Goal: Task Accomplishment & Management: Complete application form

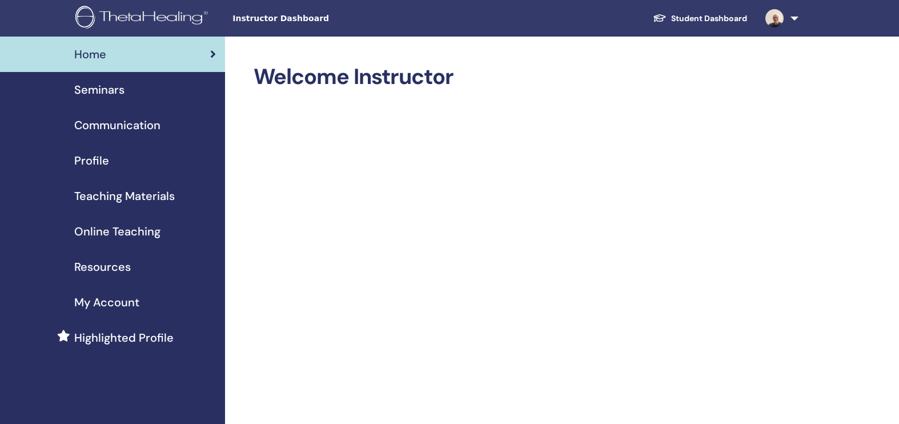
click at [125, 232] on span "Online Teaching" at bounding box center [117, 231] width 86 height 17
drag, startPoint x: 798, startPoint y: 0, endPoint x: 123, endPoint y: 234, distance: 714.6
click at [123, 234] on span "Online Teaching" at bounding box center [117, 231] width 86 height 17
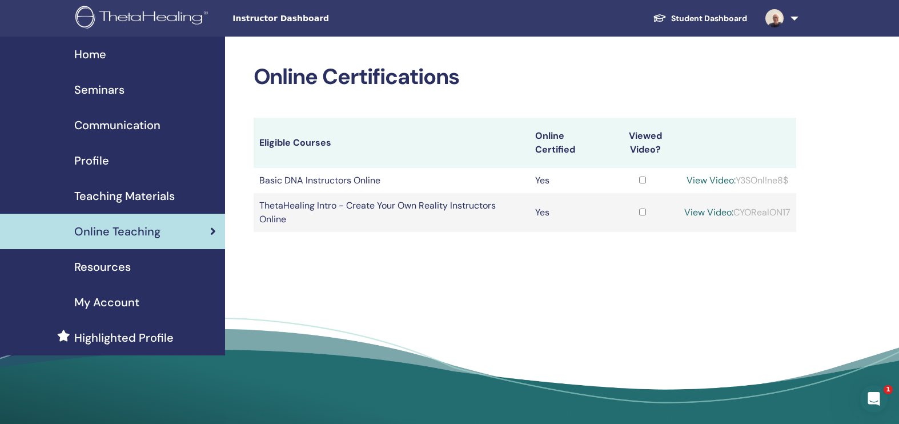
click at [114, 90] on span "Seminars" at bounding box center [99, 89] width 50 height 17
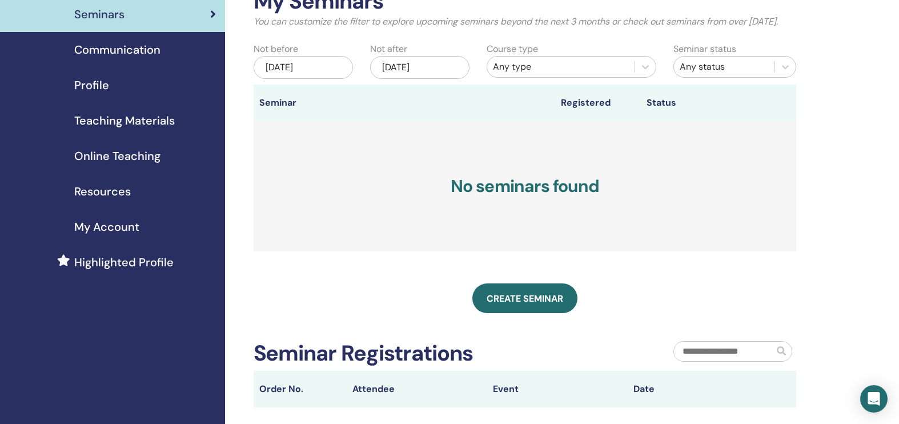
click at [549, 393] on th "Event" at bounding box center [557, 389] width 141 height 37
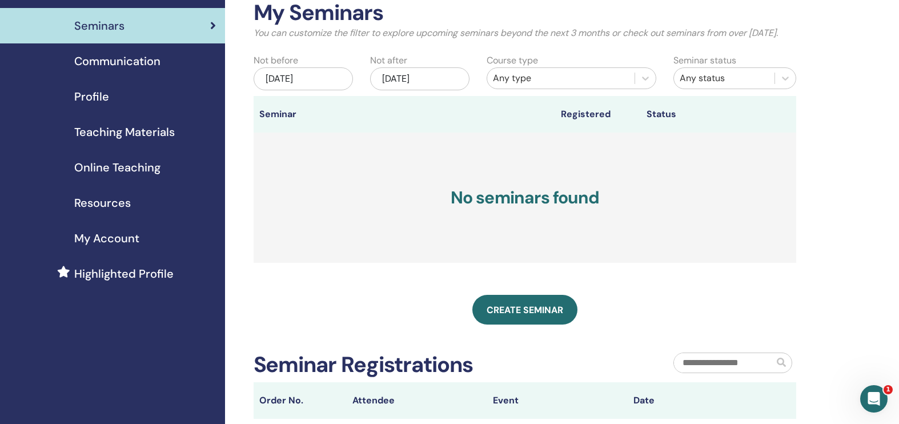
scroll to position [81, 0]
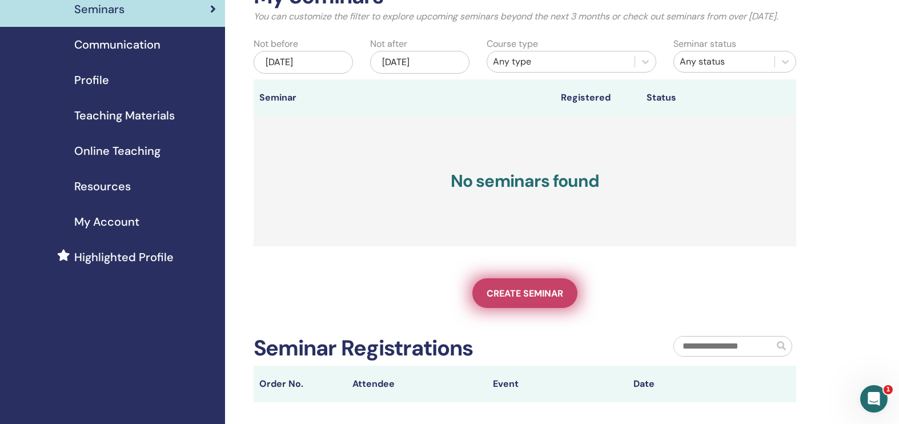
click at [558, 299] on span "Create seminar" at bounding box center [525, 293] width 77 height 12
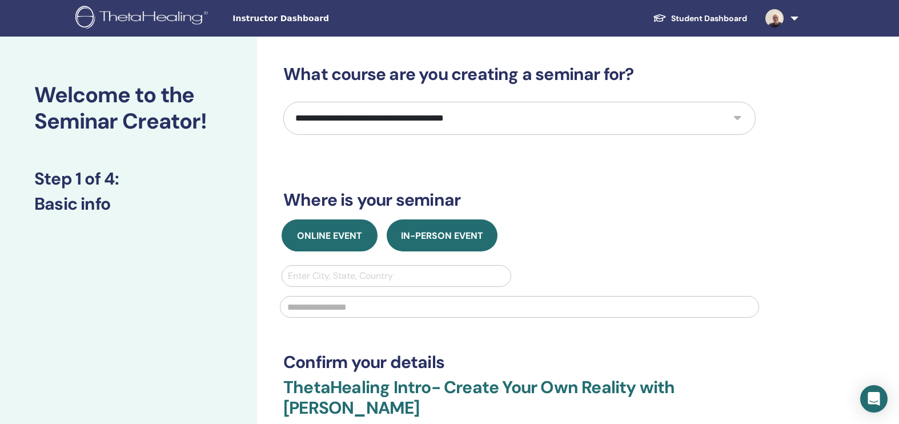
click at [347, 242] on button "Online Event" at bounding box center [330, 235] width 96 height 32
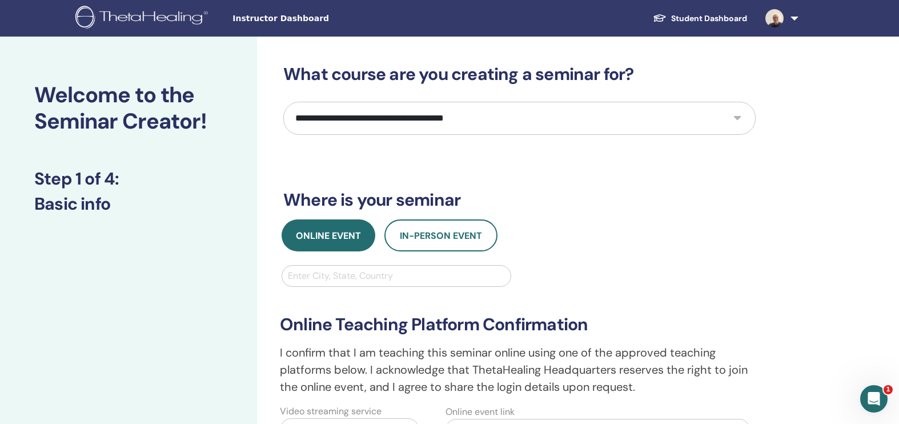
click at [373, 281] on div "Enter City, State, Country" at bounding box center [396, 276] width 217 height 14
type input "*****"
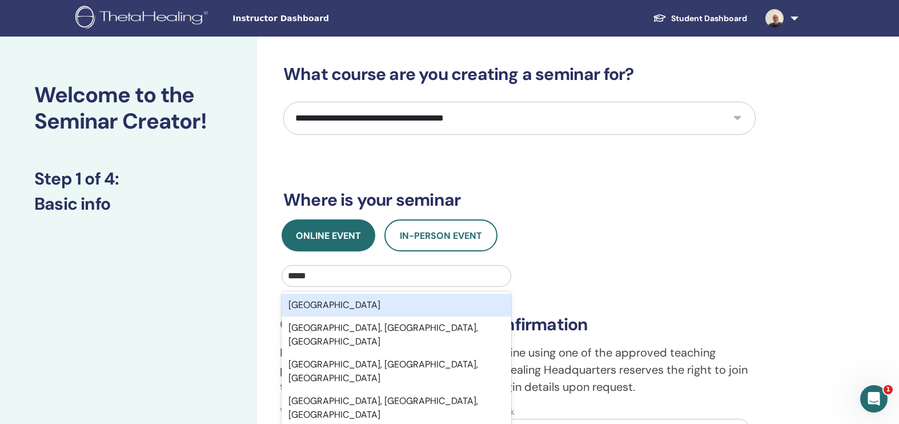
click at [363, 302] on div "[GEOGRAPHIC_DATA]" at bounding box center [397, 305] width 230 height 23
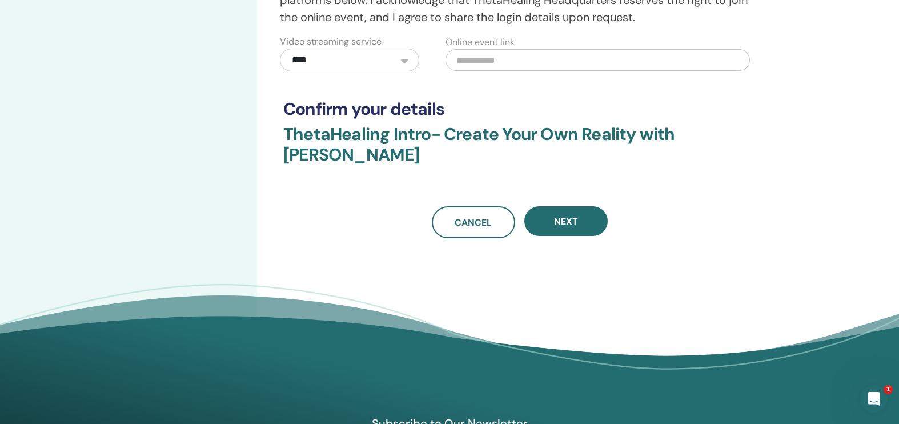
scroll to position [17, 0]
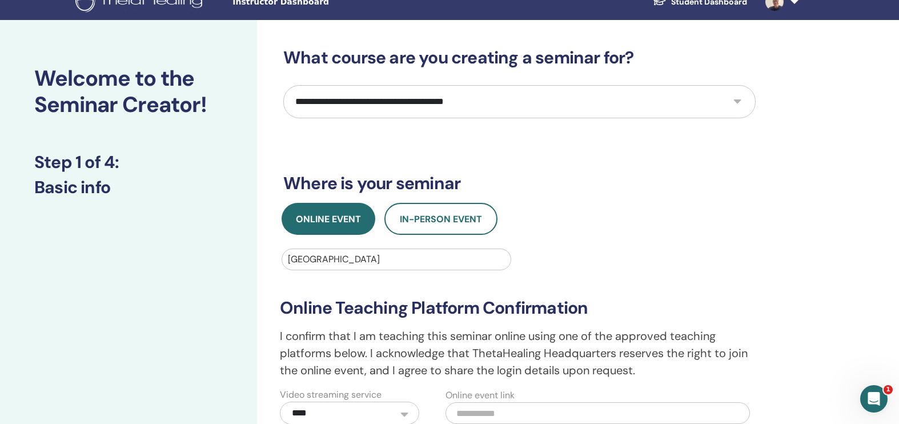
click at [736, 99] on select "**********" at bounding box center [519, 101] width 472 height 33
select select "*"
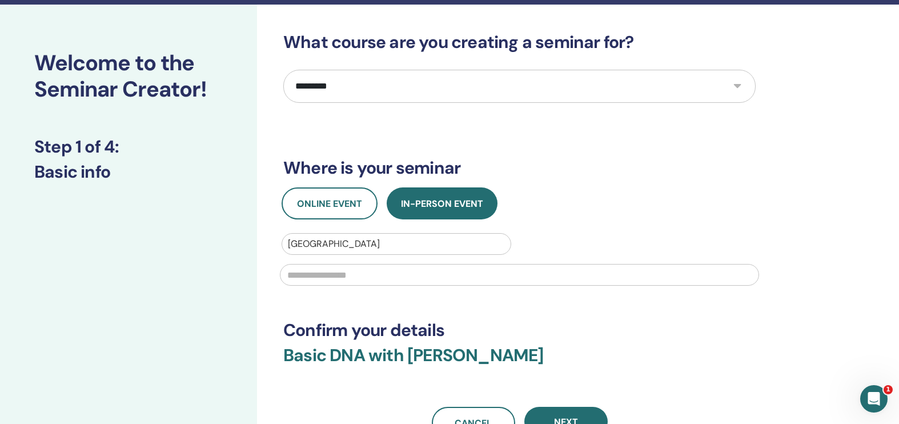
scroll to position [63, 0]
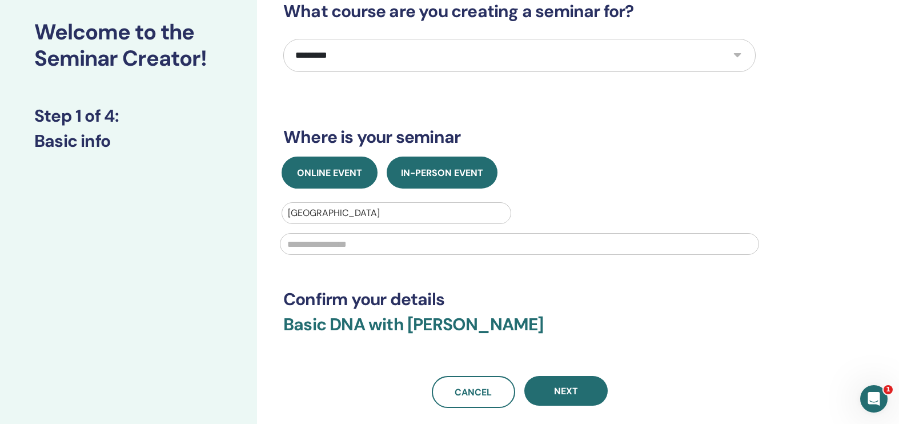
click at [336, 167] on span "Online Event" at bounding box center [329, 173] width 65 height 12
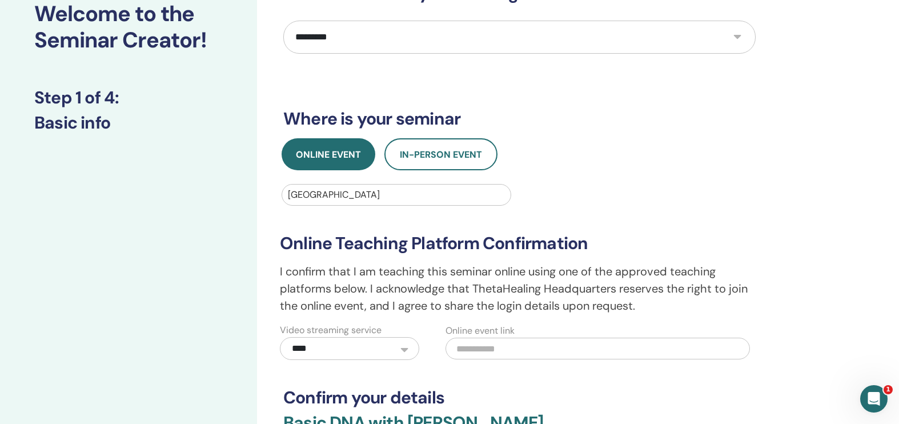
scroll to position [165, 0]
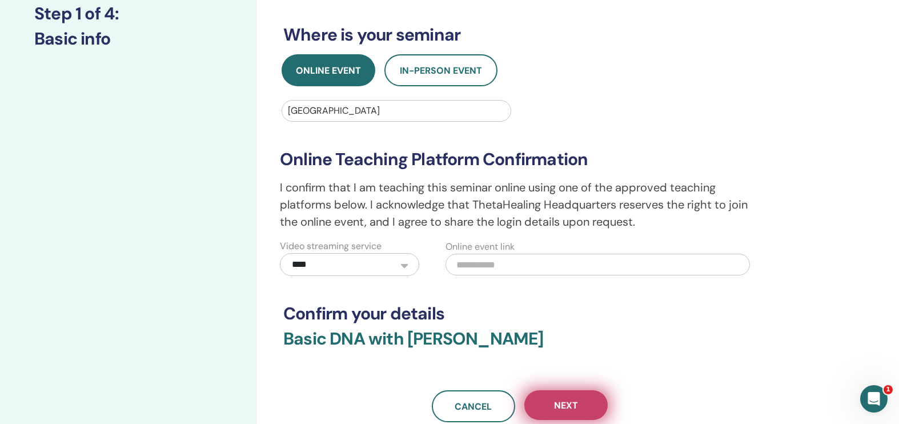
click at [571, 407] on span "Next" at bounding box center [566, 405] width 24 height 12
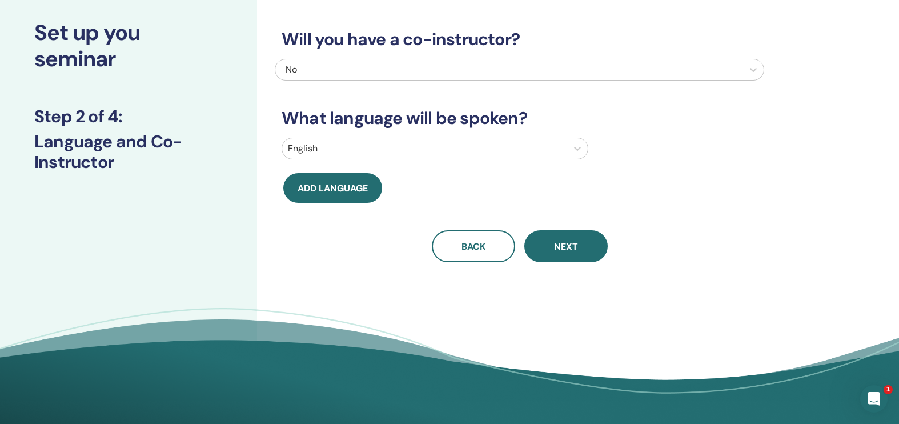
scroll to position [44, 0]
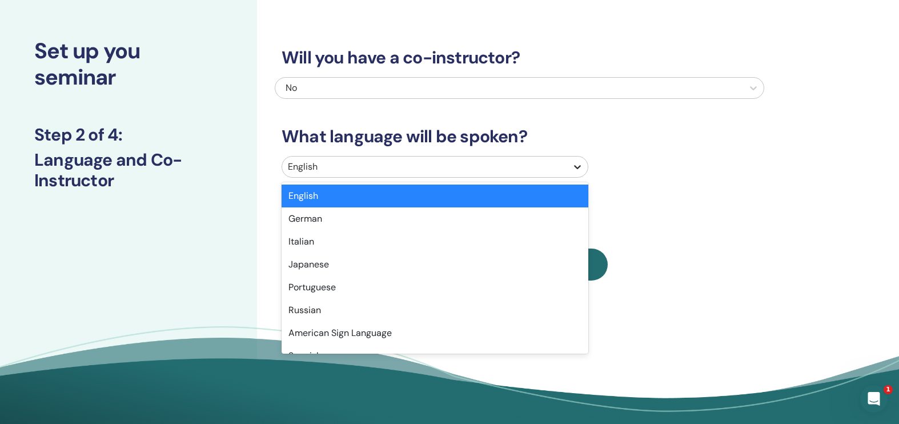
click at [580, 169] on icon at bounding box center [577, 166] width 11 height 11
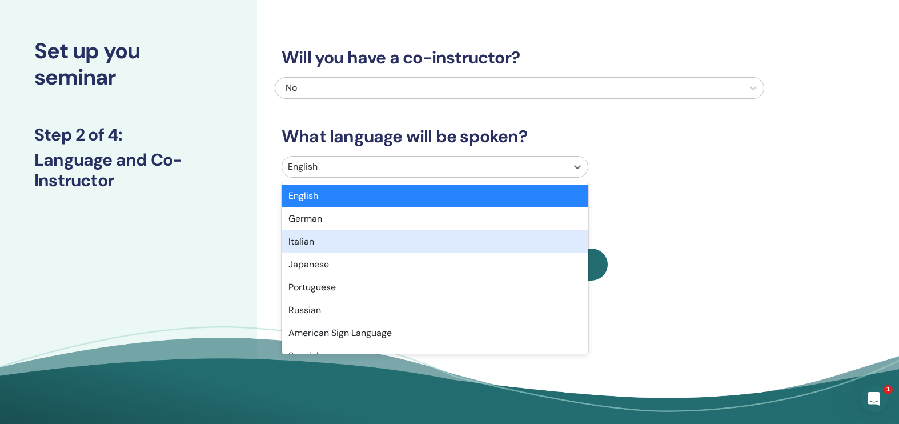
click at [367, 241] on div "Italian" at bounding box center [435, 241] width 307 height 23
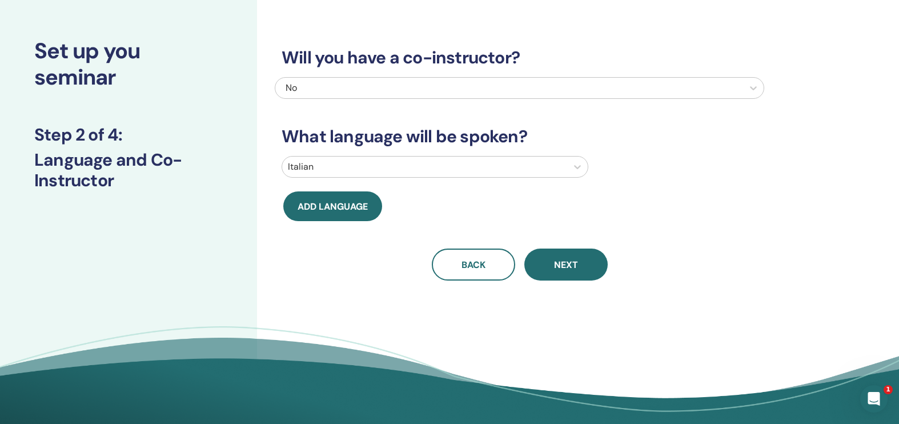
scroll to position [0, 0]
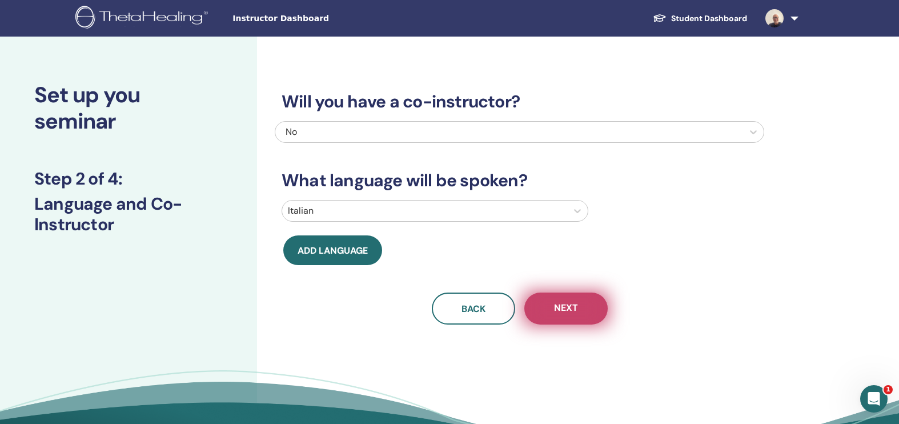
click at [569, 312] on span "Next" at bounding box center [566, 309] width 24 height 14
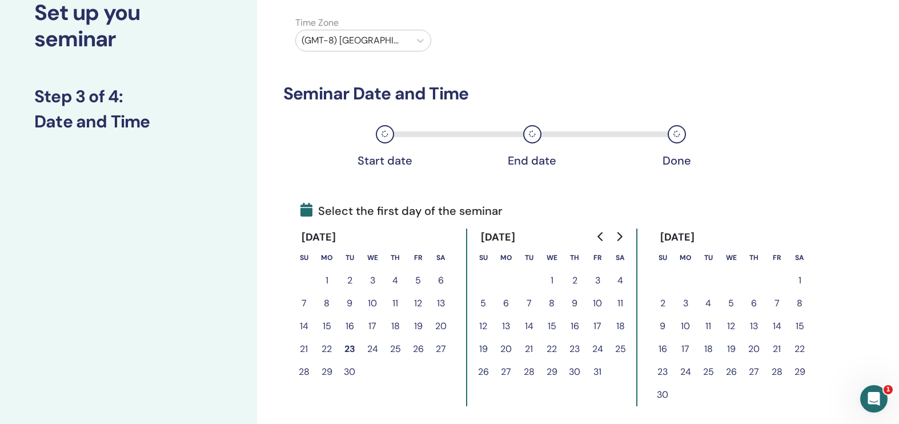
scroll to position [178, 0]
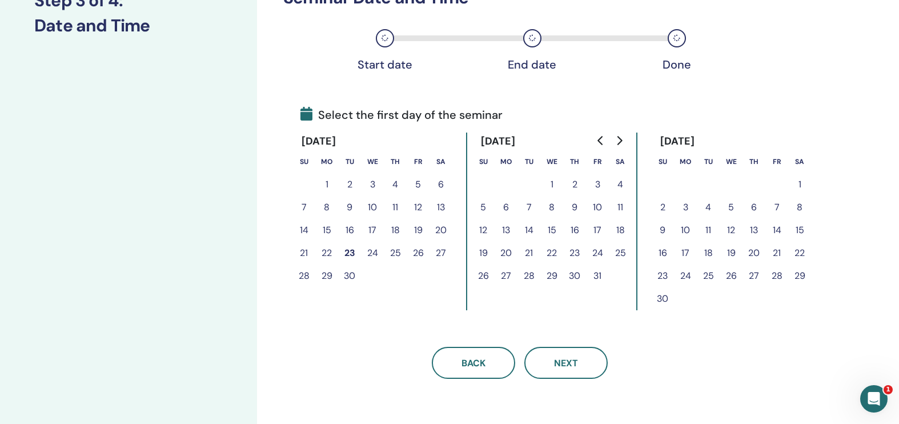
click at [597, 278] on button "31" at bounding box center [597, 275] width 23 height 23
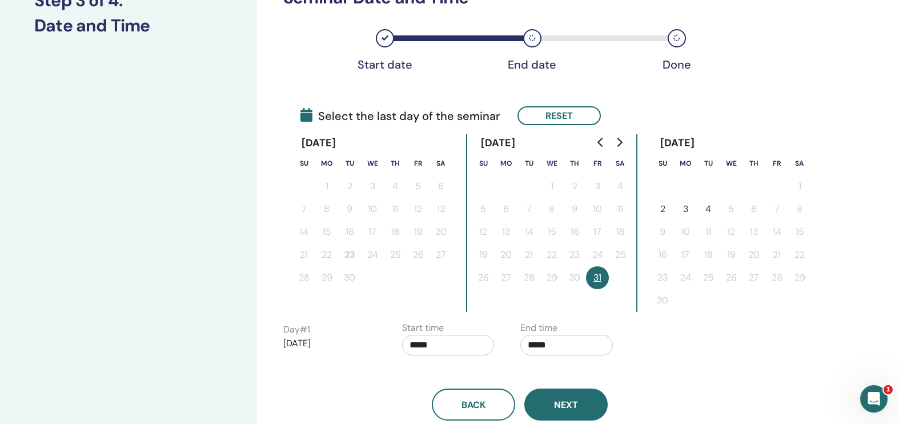
click at [578, 403] on button "Next" at bounding box center [565, 404] width 83 height 32
click at [660, 207] on button "2" at bounding box center [662, 209] width 23 height 23
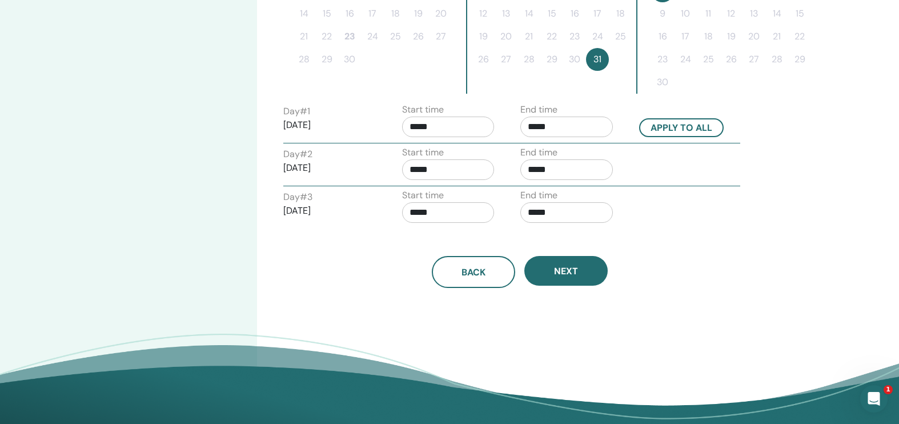
scroll to position [414, 0]
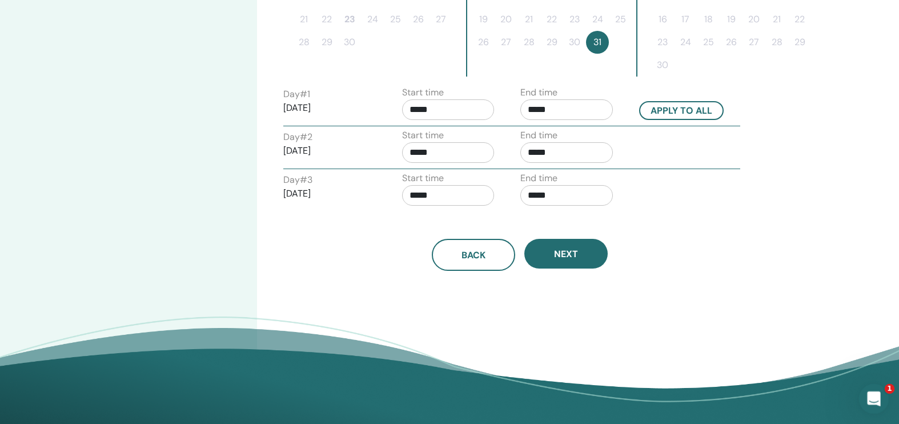
click at [870, 392] on icon "Apri il messenger Intercom" at bounding box center [872, 397] width 19 height 19
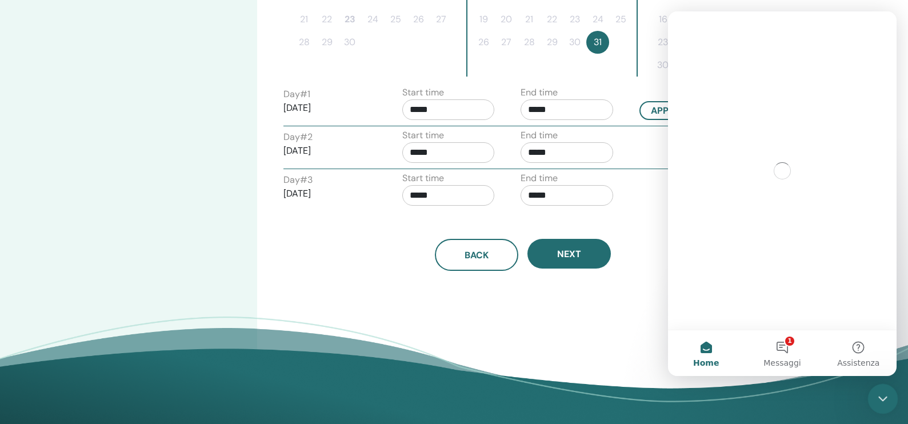
scroll to position [0, 0]
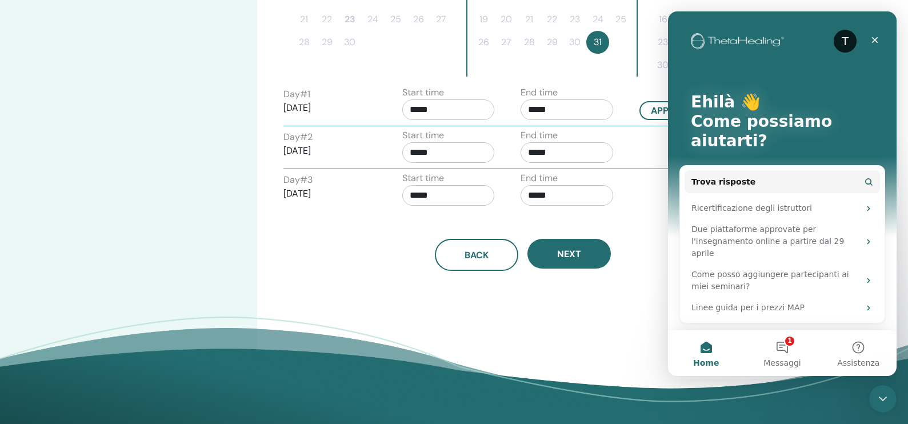
click at [544, 296] on div "Time Zone Time Zone (GMT-8) US/Alaska Seminar Date and Time Start date End date…" at bounding box center [559, 27] width 605 height 808
click at [874, 41] on icon "Chiudi" at bounding box center [875, 40] width 6 height 6
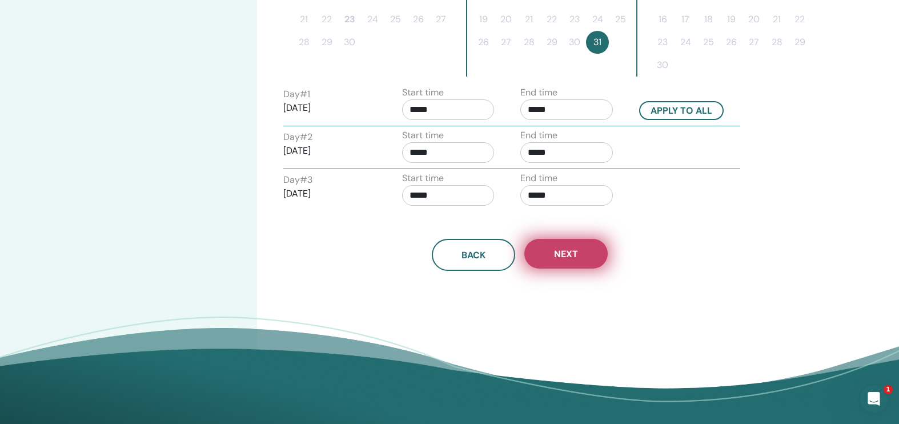
click at [581, 248] on button "Next" at bounding box center [565, 254] width 83 height 30
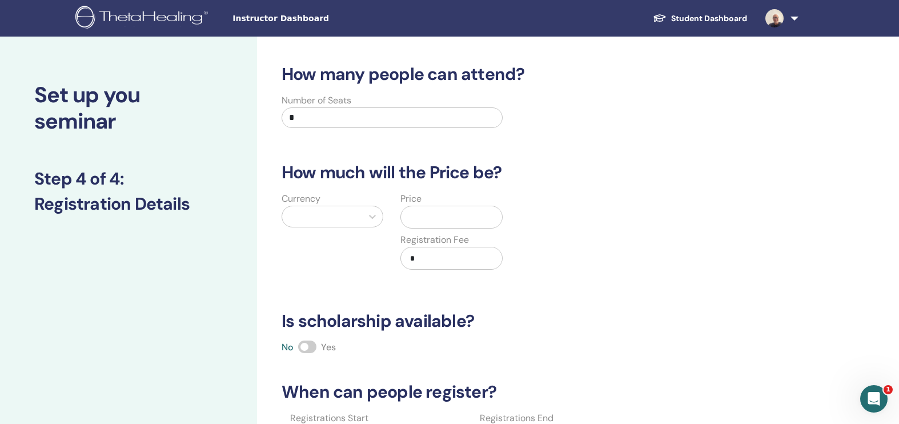
click at [415, 122] on input "*" at bounding box center [392, 117] width 221 height 21
type input "**"
click at [352, 219] on div at bounding box center [322, 216] width 69 height 16
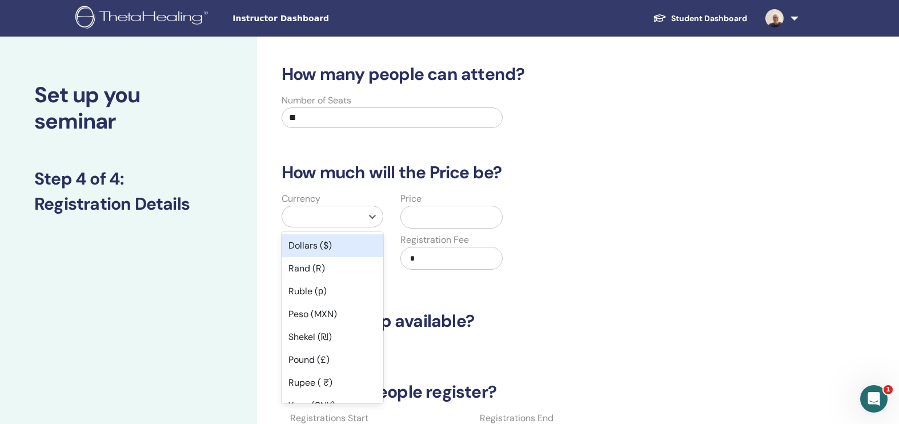
click at [369, 217] on icon at bounding box center [372, 216] width 11 height 11
click at [371, 212] on icon at bounding box center [372, 216] width 11 height 11
type input "**"
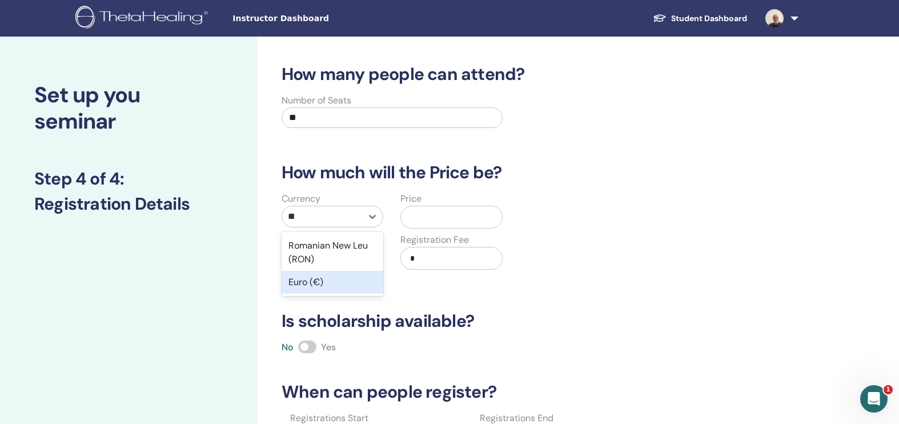
click at [320, 286] on div "Euro (€)" at bounding box center [333, 282] width 102 height 23
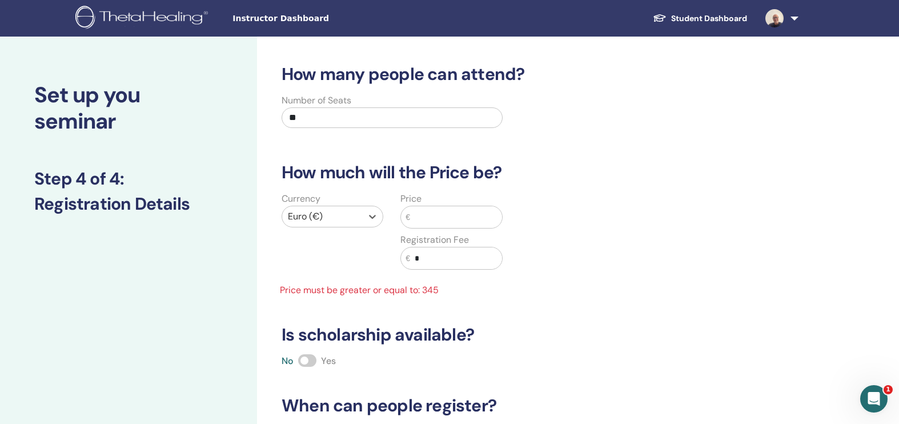
click at [478, 218] on input "text" at bounding box center [456, 217] width 92 height 22
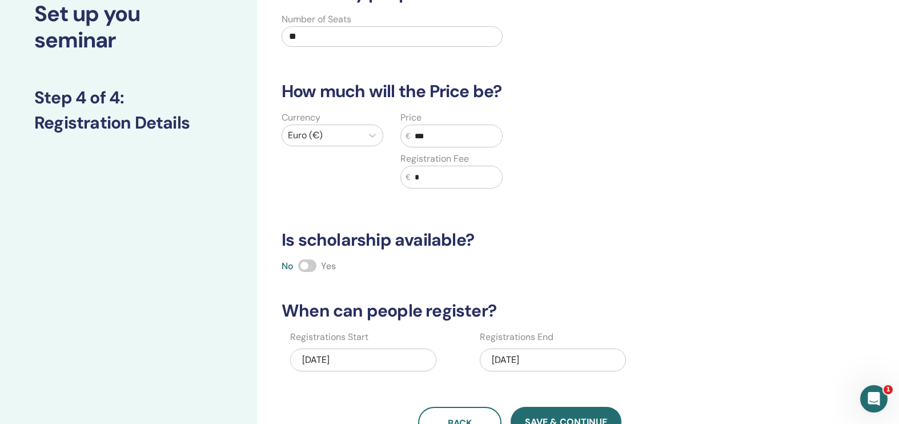
scroll to position [133, 0]
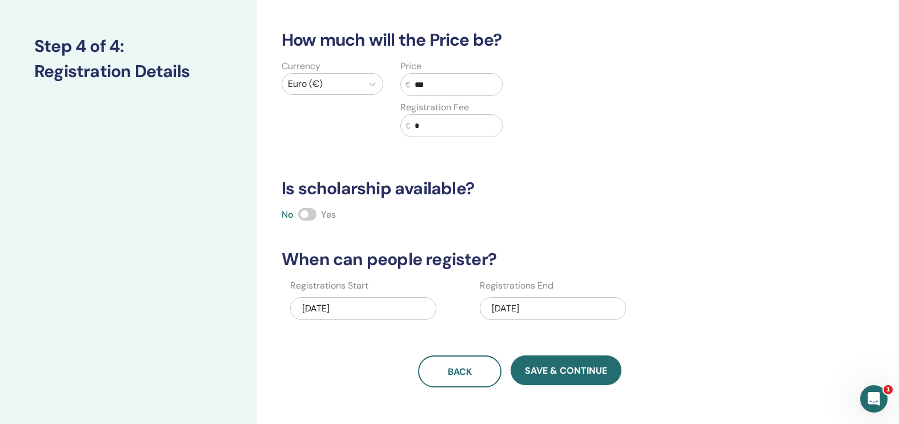
type input "***"
click at [511, 308] on div "11/02/2025" at bounding box center [553, 308] width 146 height 23
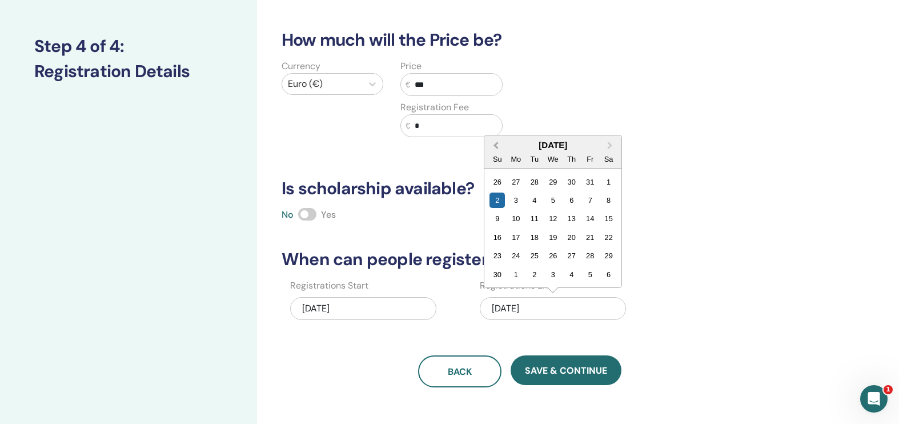
click at [496, 147] on span "Previous Month" at bounding box center [496, 145] width 0 height 12
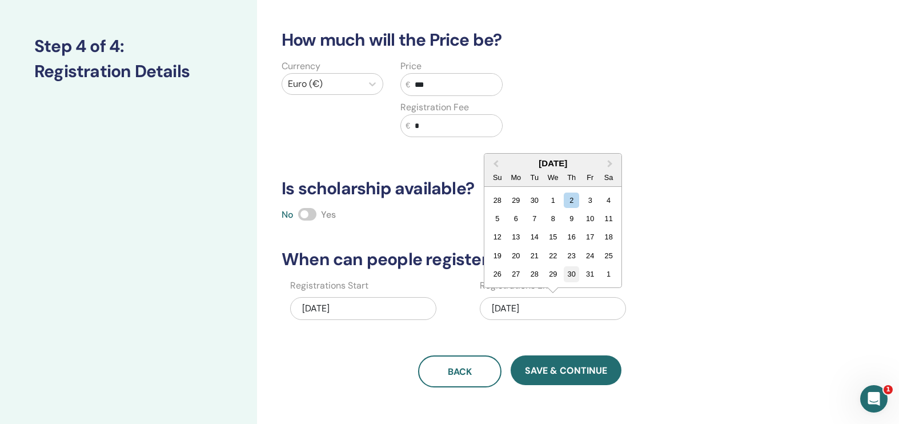
click at [576, 273] on div "30" at bounding box center [571, 273] width 15 height 15
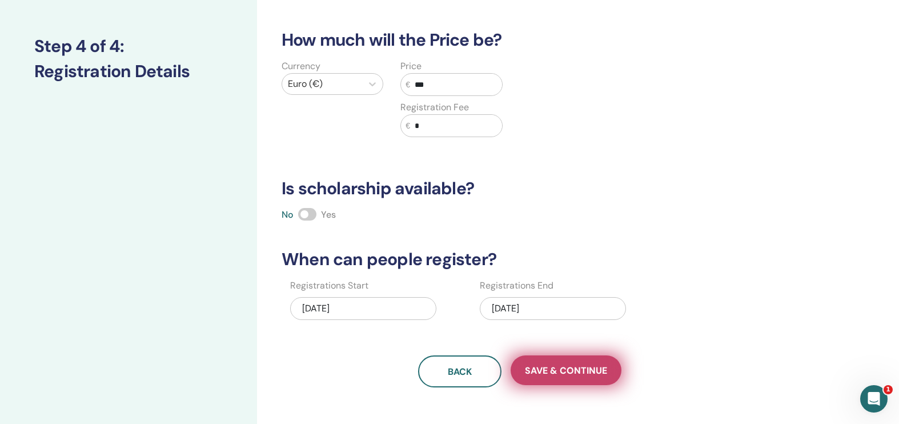
click at [552, 376] on span "Save & Continue" at bounding box center [566, 370] width 82 height 12
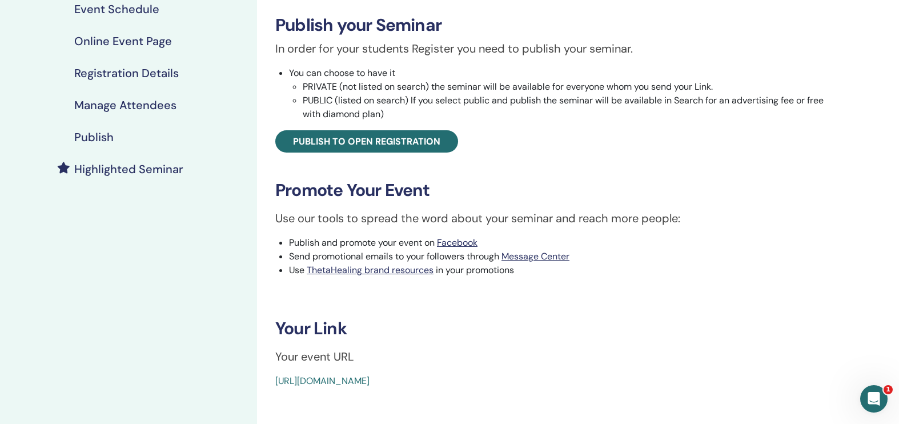
scroll to position [99, 0]
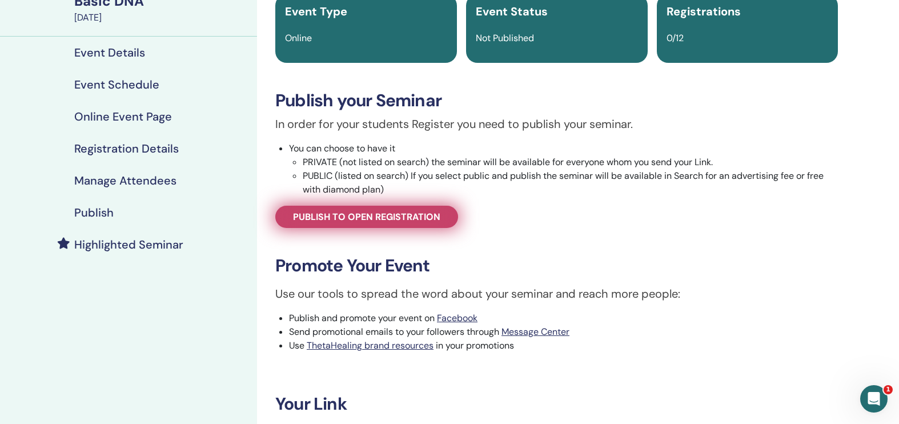
click at [370, 220] on span "Publish to open registration" at bounding box center [366, 217] width 147 height 12
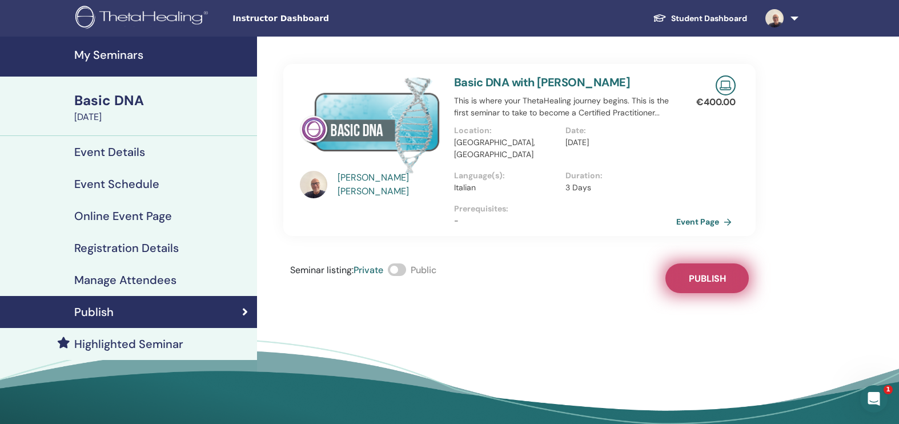
click at [711, 272] on span "Publish" at bounding box center [707, 278] width 37 height 12
click at [703, 213] on link "Event Page" at bounding box center [708, 221] width 60 height 17
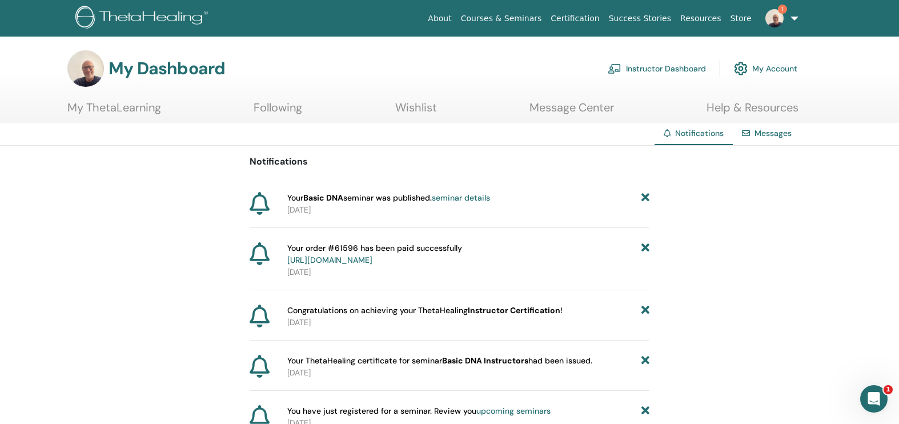
click at [482, 198] on link "seminar details" at bounding box center [461, 197] width 58 height 10
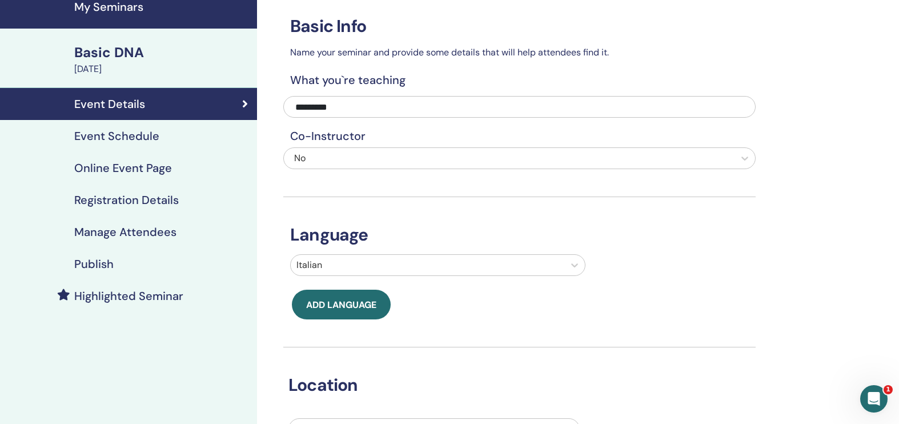
scroll to position [35, 0]
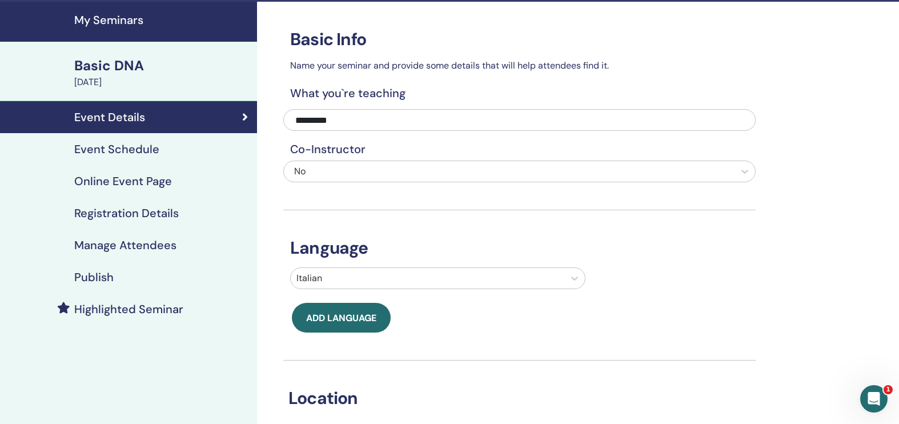
click at [141, 148] on h4 "Event Schedule" at bounding box center [116, 149] width 85 height 14
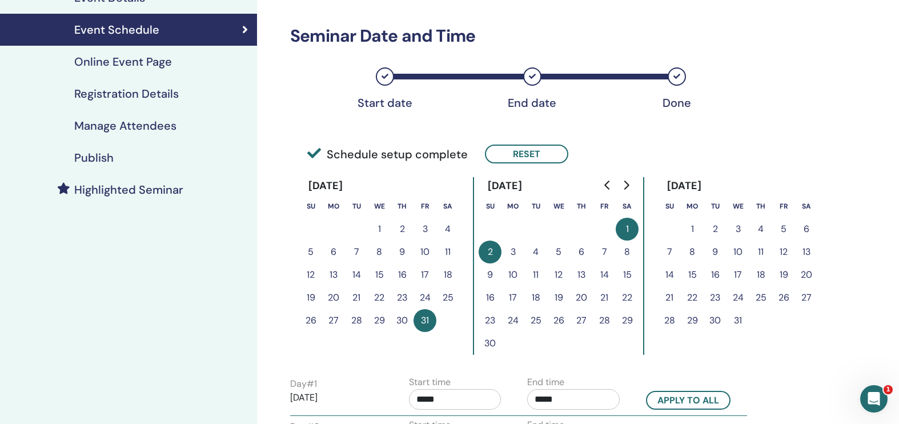
scroll to position [131, 0]
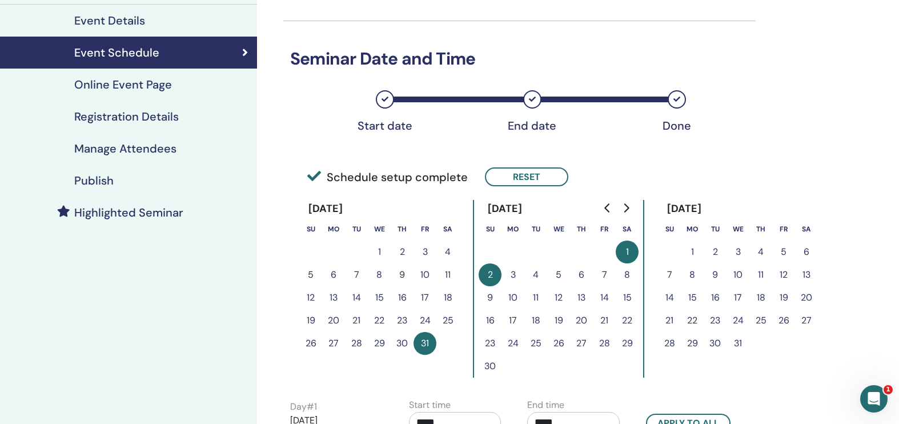
click at [166, 117] on h4 "Registration Details" at bounding box center [126, 117] width 105 height 14
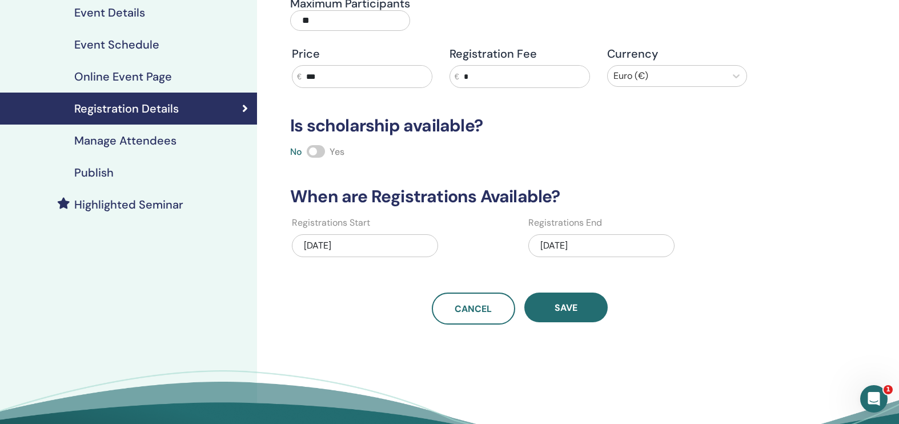
scroll to position [47, 0]
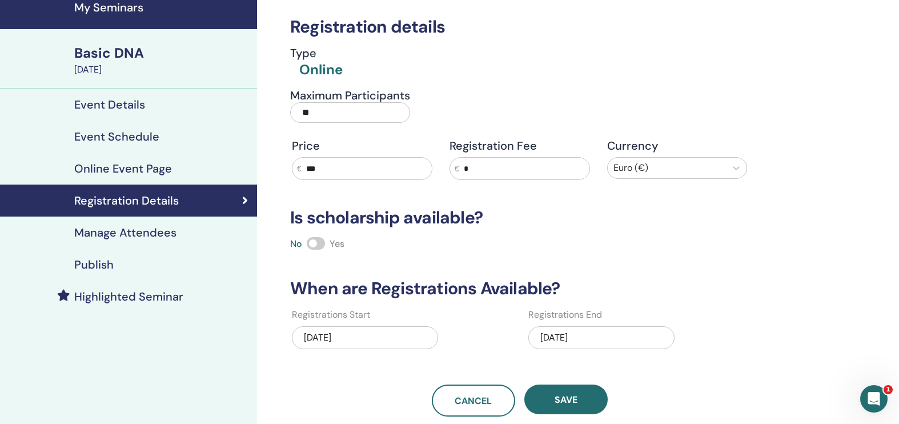
click at [119, 101] on h4 "Event Details" at bounding box center [109, 105] width 71 height 14
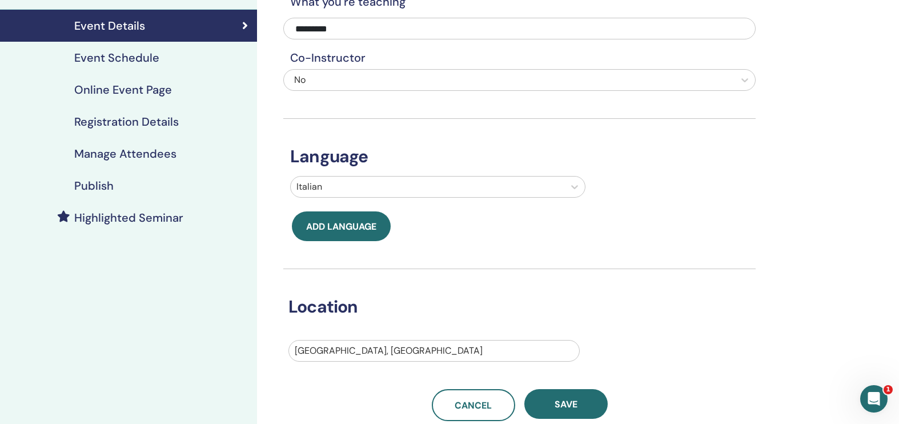
scroll to position [30, 0]
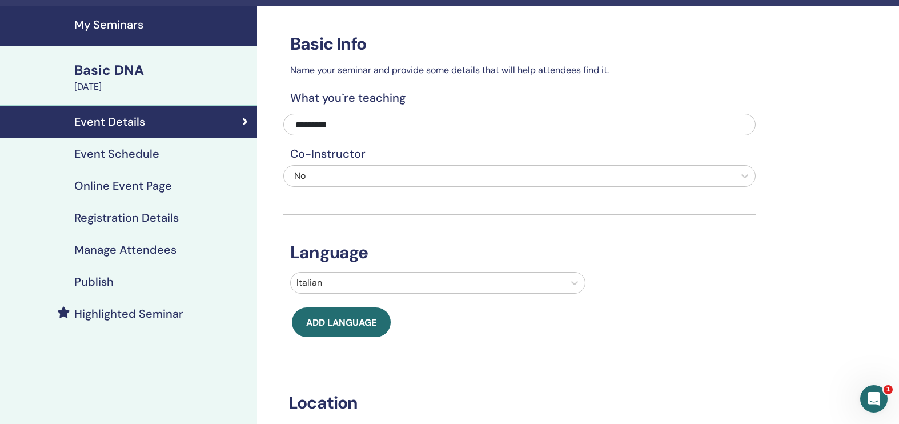
click at [156, 154] on h4 "Event Schedule" at bounding box center [116, 154] width 85 height 14
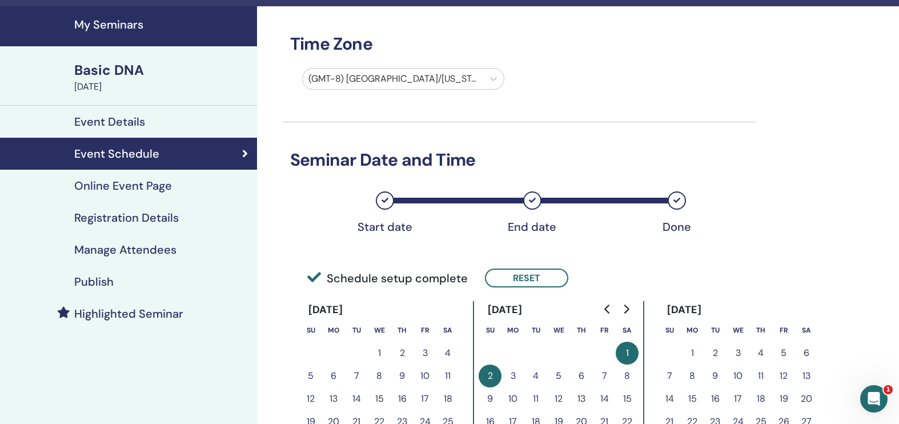
click at [152, 181] on h4 "Online Event Page" at bounding box center [123, 186] width 98 height 14
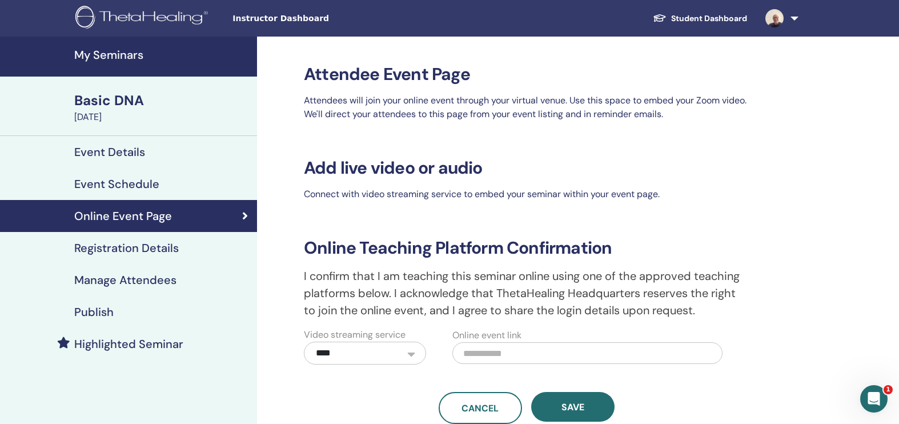
click at [131, 99] on div "Basic DNA" at bounding box center [162, 100] width 176 height 19
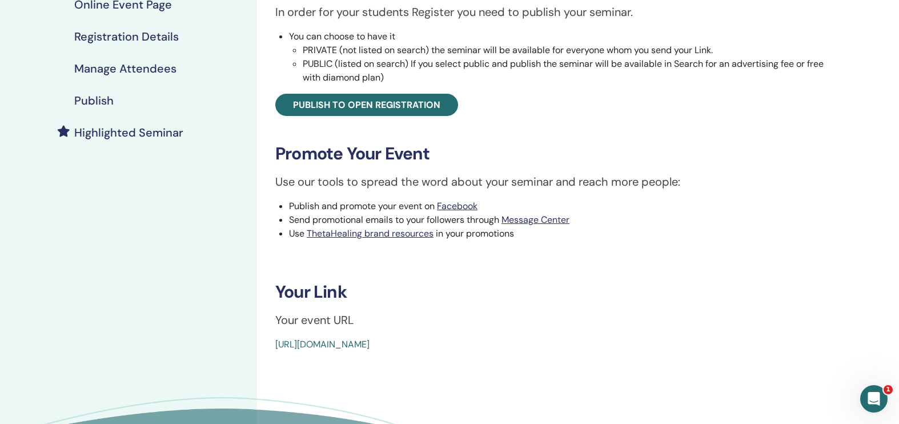
scroll to position [324, 0]
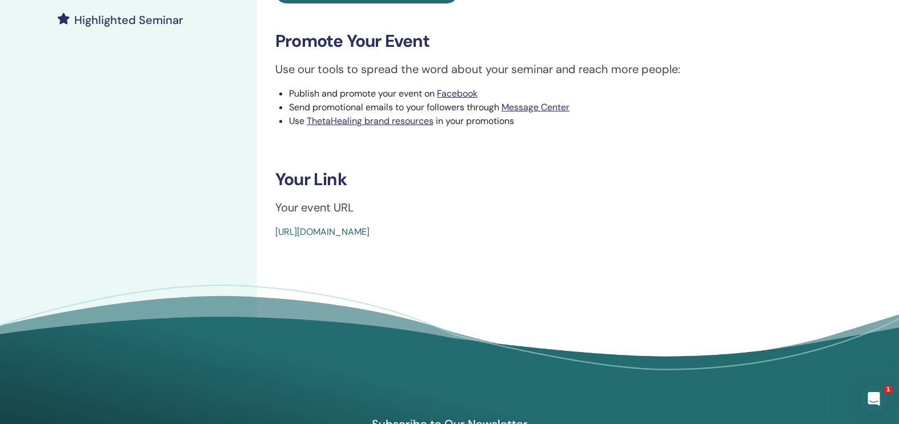
click at [370, 232] on link "[URL][DOMAIN_NAME]" at bounding box center [322, 232] width 94 height 12
